Goal: Check status: Check status

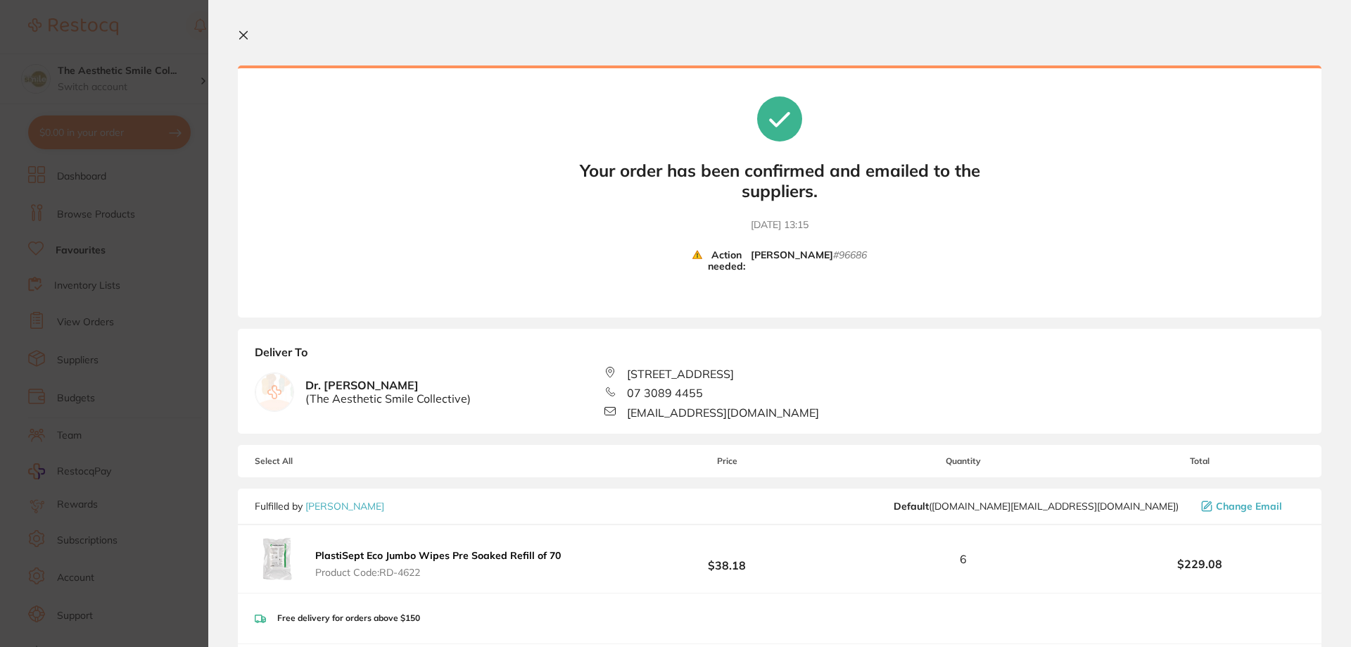
scroll to position [18, 0]
drag, startPoint x: 732, startPoint y: 262, endPoint x: 749, endPoint y: 264, distance: 16.2
click at [737, 262] on b "Action needed:" at bounding box center [726, 261] width 49 height 24
drag, startPoint x: 792, startPoint y: 270, endPoint x: 811, endPoint y: 272, distance: 19.0
click at [797, 271] on b "[PERSON_NAME]" at bounding box center [792, 261] width 82 height 24
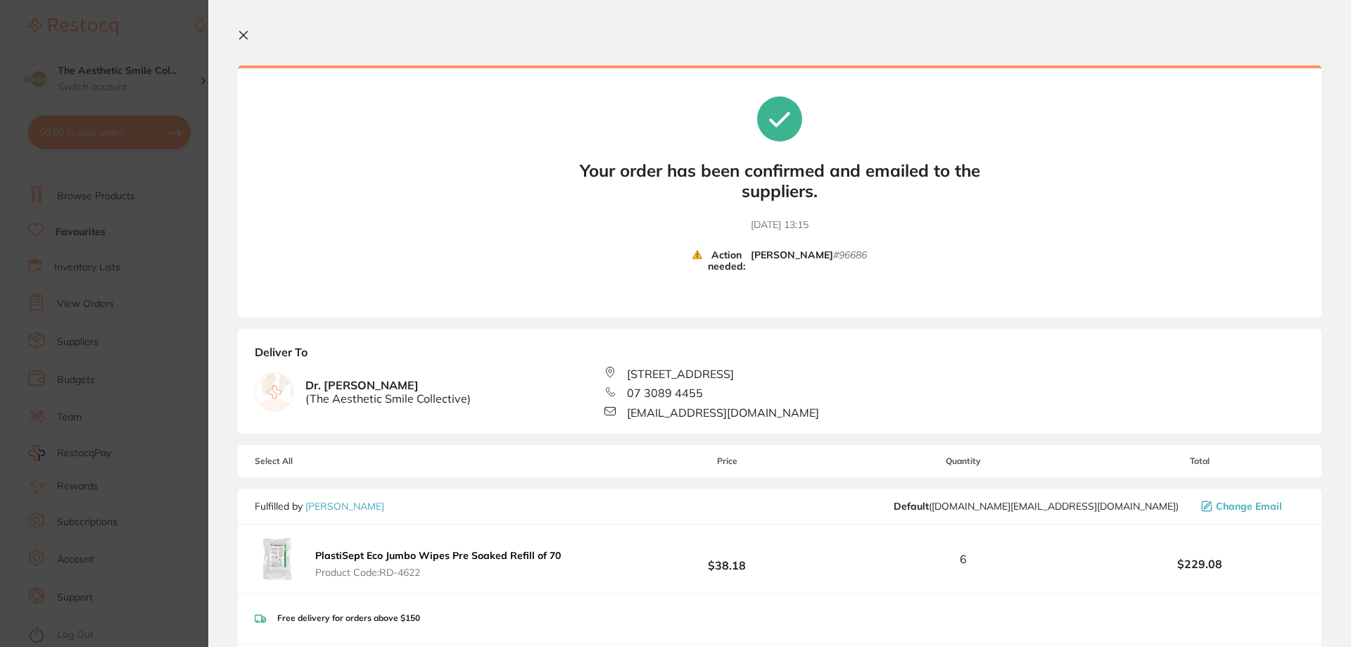
click at [848, 250] on small "# 96686" at bounding box center [850, 261] width 34 height 24
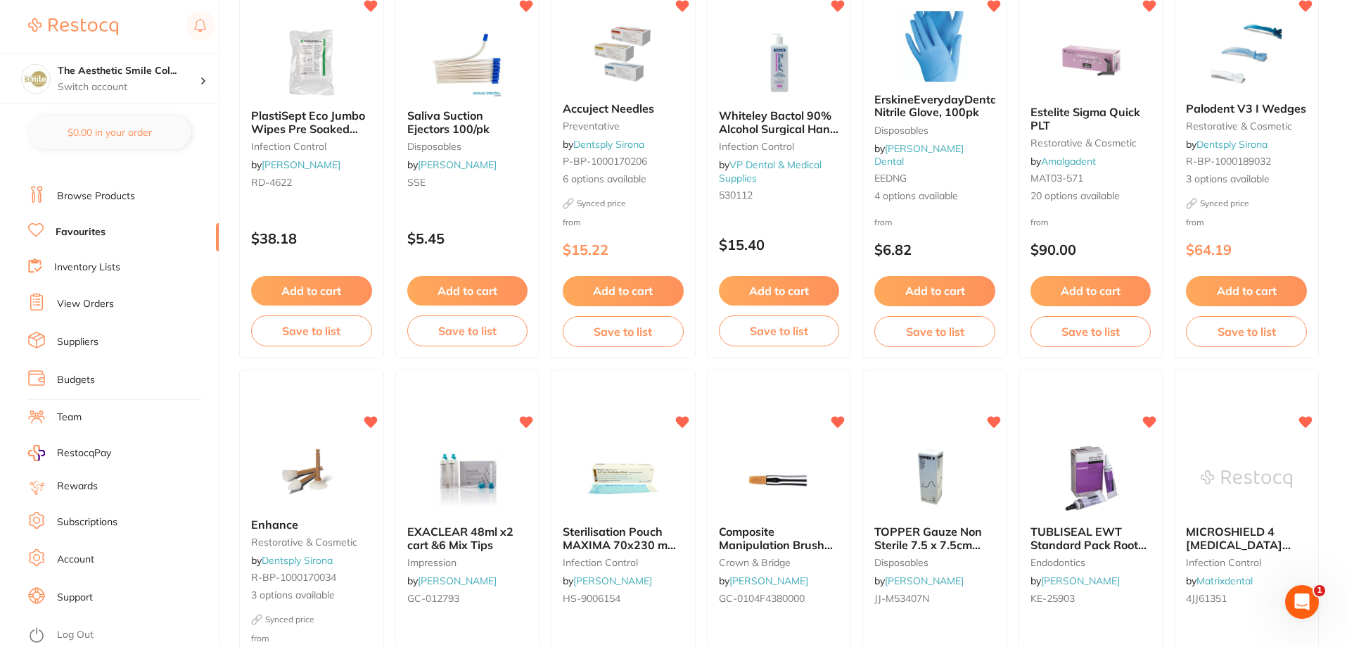
scroll to position [352, 0]
